Goal: Navigation & Orientation: Find specific page/section

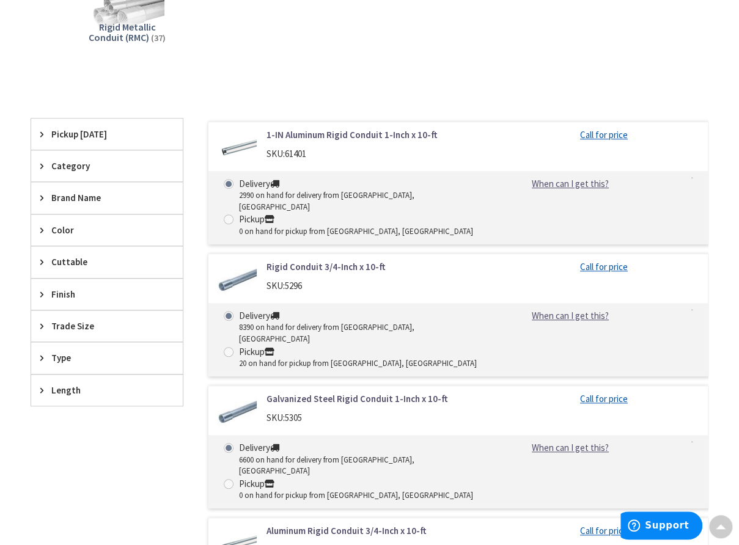
scroll to position [269, 0]
click at [232, 214] on span at bounding box center [229, 219] width 10 height 10
click at [232, 214] on input "Pickup 0 on hand for pickup from York, PA" at bounding box center [231, 218] width 8 height 8
radio input "true"
click at [226, 180] on span at bounding box center [229, 183] width 10 height 10
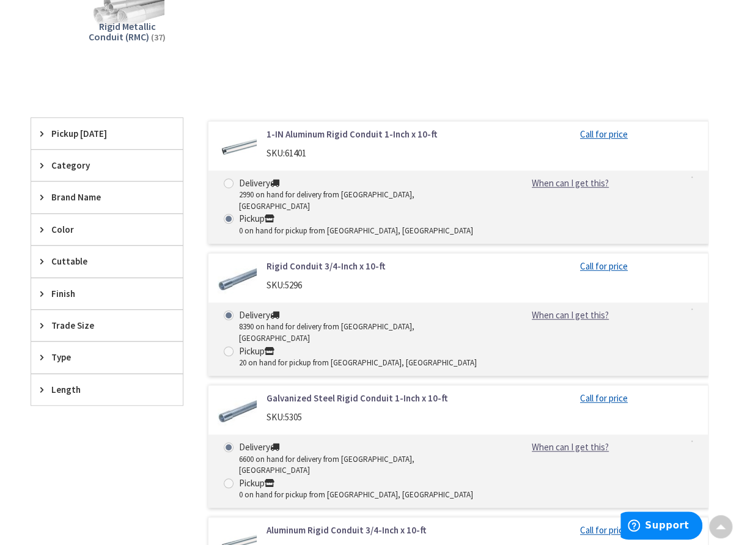
click at [227, 180] on input "Delivery 2990 on hand for delivery from Cranbury, NJ" at bounding box center [231, 183] width 8 height 8
radio input "true"
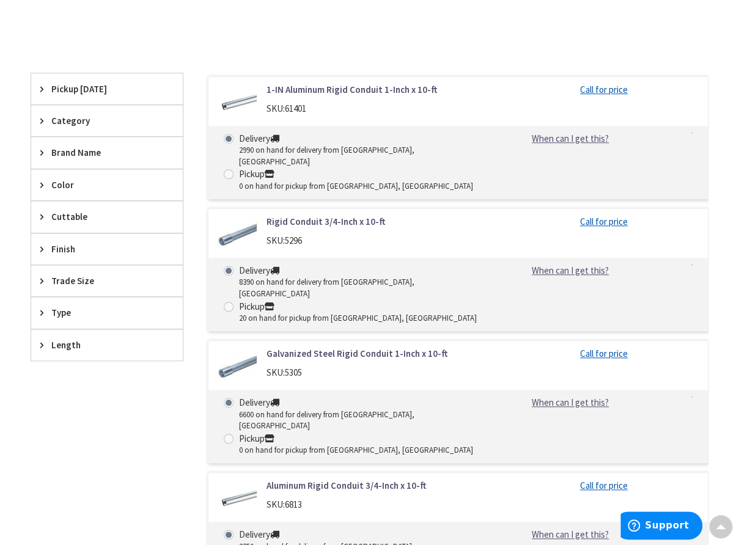
scroll to position [321, 0]
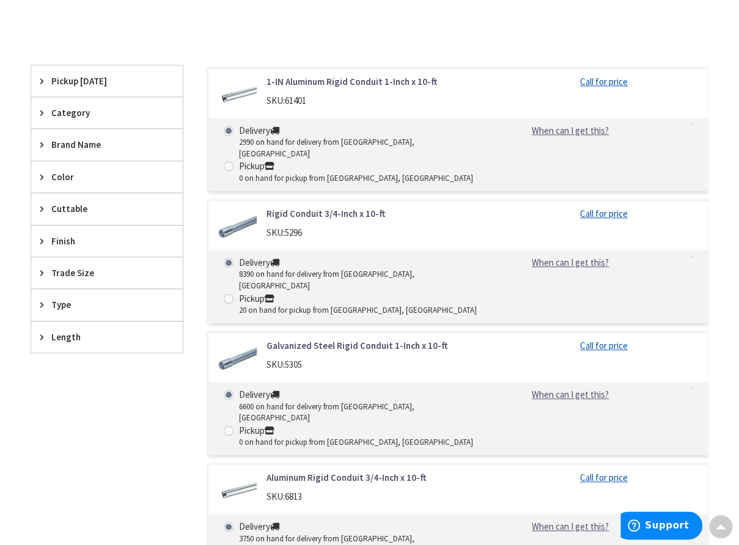
click at [231, 161] on span at bounding box center [229, 166] width 10 height 10
click at [231, 162] on input "Pickup 0 on hand for pickup from York, PA" at bounding box center [231, 166] width 8 height 8
radio input "true"
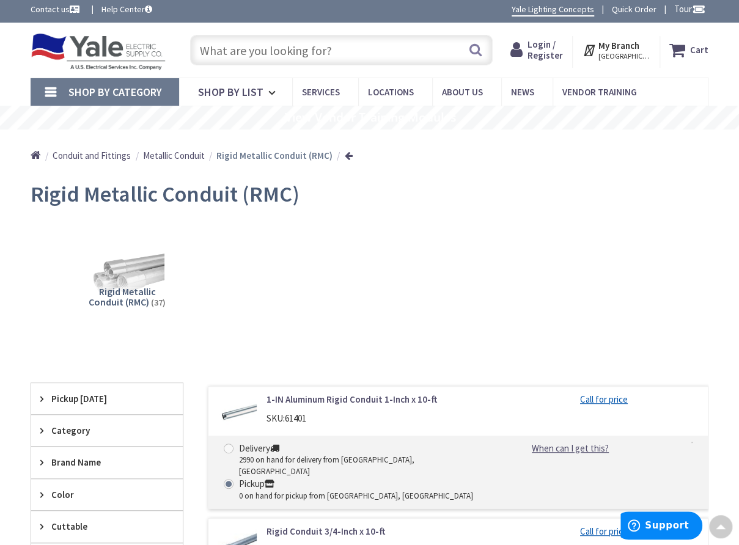
scroll to position [0, 0]
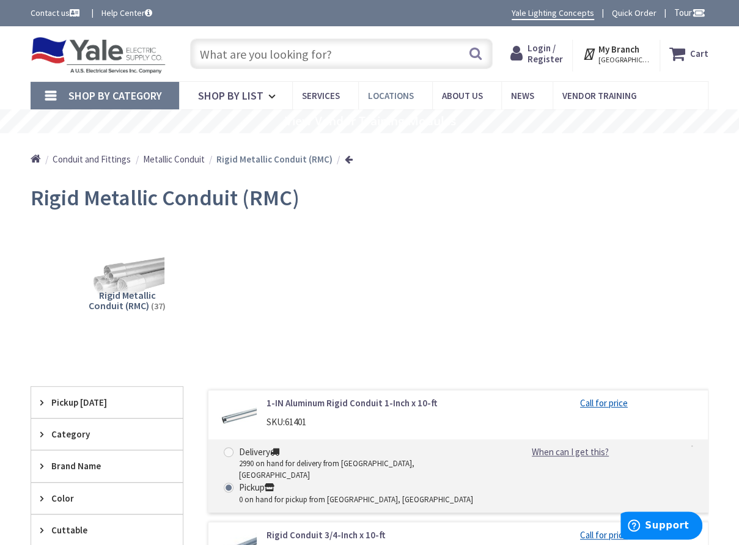
click at [395, 90] on span "Locations" at bounding box center [391, 96] width 46 height 12
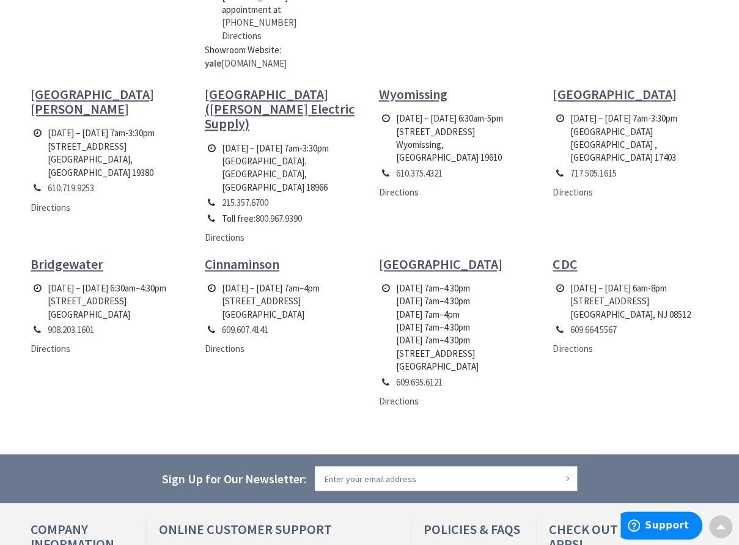
scroll to position [635, 0]
